Goal: Information Seeking & Learning: Stay updated

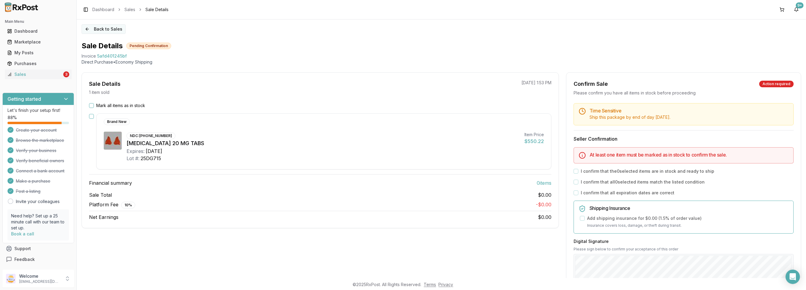
click at [89, 31] on button "Back to Sales" at bounding box center [104, 29] width 44 height 10
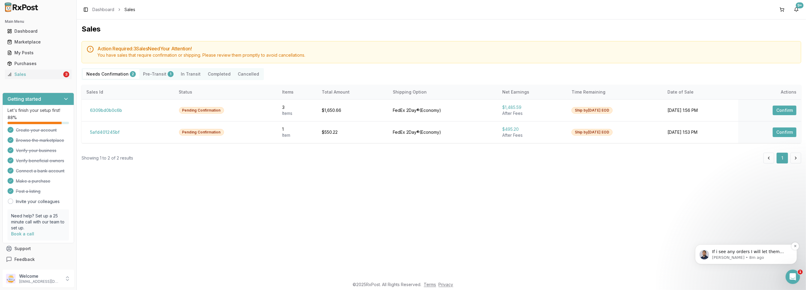
click at [759, 260] on p "[PERSON_NAME] • 8m ago" at bounding box center [750, 257] width 77 height 5
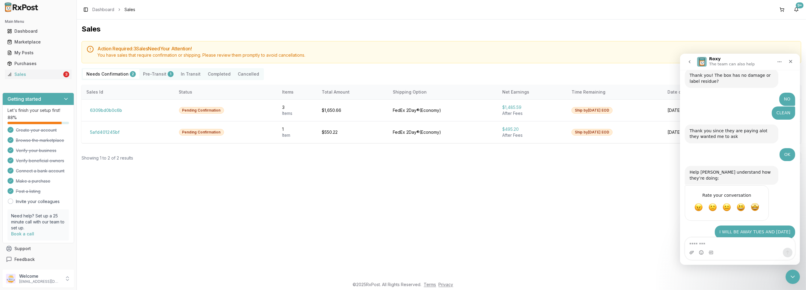
scroll to position [185, 0]
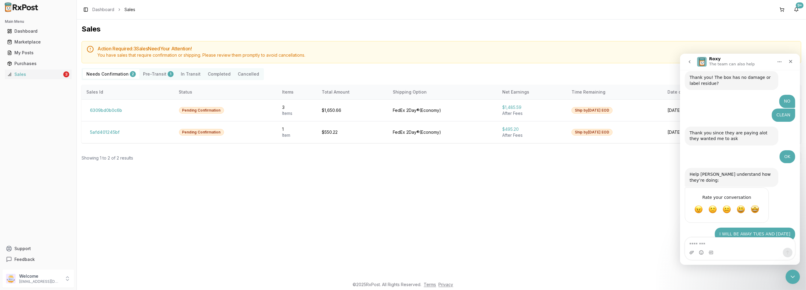
scroll to position [175, 0]
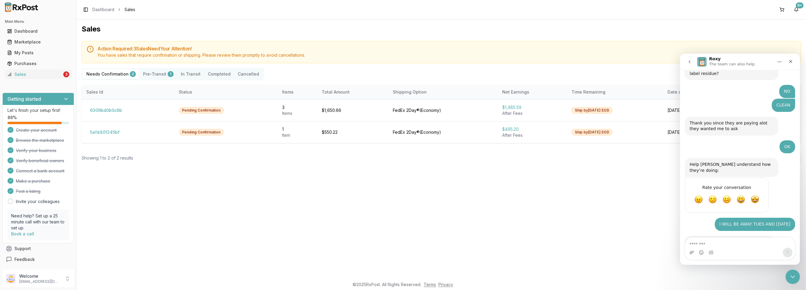
click at [353, 198] on div "Sales Action Required: 3 Sale s Need Your Attention! You have sales that requir…" at bounding box center [441, 148] width 729 height 258
